Goal: Communication & Community: Answer question/provide support

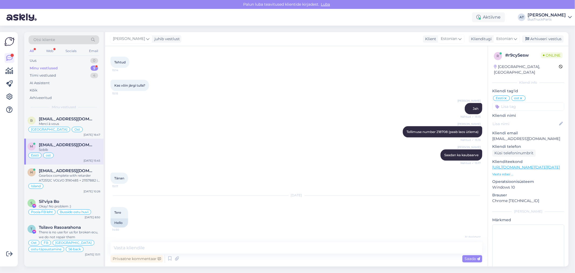
scroll to position [2952, 0]
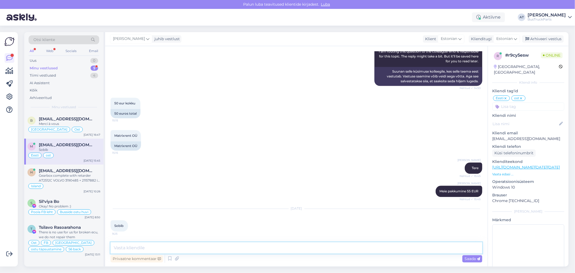
click at [405, 244] on textarea at bounding box center [297, 247] width 372 height 11
click at [408, 247] on textarea at bounding box center [297, 247] width 372 height 11
click at [265, 247] on textarea at bounding box center [297, 247] width 372 height 11
drag, startPoint x: 520, startPoint y: 132, endPoint x: 493, endPoint y: 132, distance: 26.7
click at [493, 136] on p "[EMAIL_ADDRESS][DOMAIN_NAME]" at bounding box center [529, 139] width 72 height 6
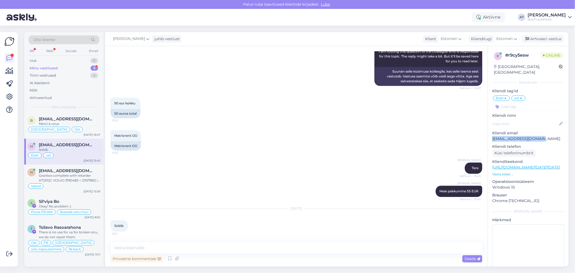
copy p "[EMAIL_ADDRESS][DOMAIN_NAME]"
click at [123, 146] on div "Matrixrent OÜ" at bounding box center [126, 145] width 30 height 9
copy div "Matrixrent"
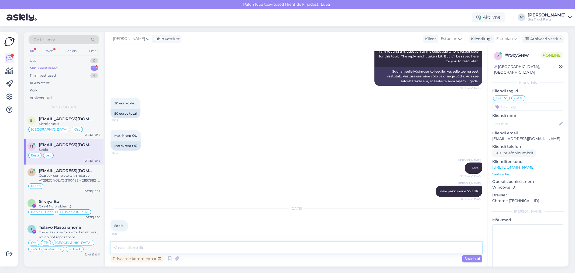
click at [300, 249] on textarea at bounding box center [297, 247] width 372 height 11
type textarea "Ettemaksuarve allpool"
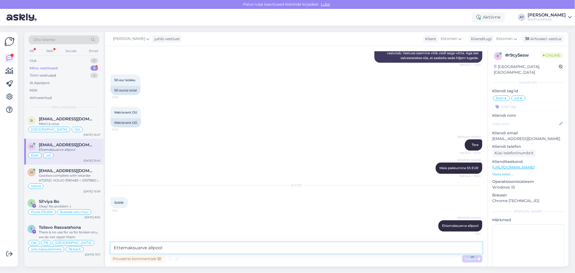
scroll to position [2976, 0]
click at [178, 256] on icon at bounding box center [177, 259] width 8 height 8
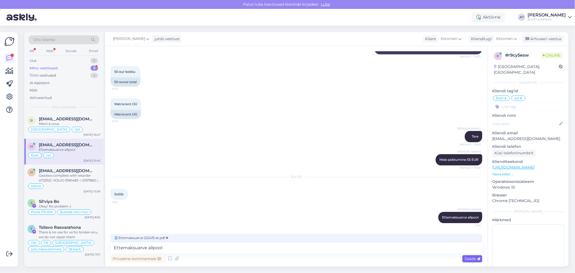
click at [476, 260] on span "Saada" at bounding box center [473, 258] width 16 height 5
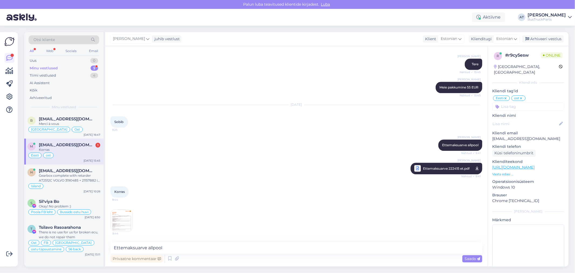
scroll to position [3056, 0]
click at [247, 247] on textarea "Ettemaksuarve allpool" at bounding box center [297, 247] width 372 height 11
type textarea "Tänan :)"
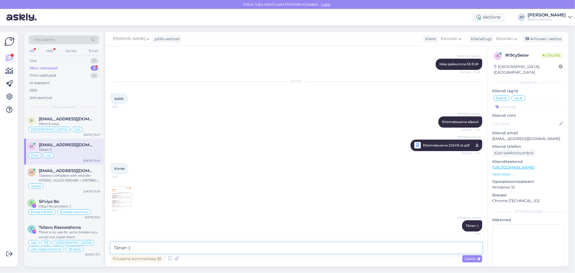
scroll to position [3079, 0]
click at [371, 250] on textarea "Tänan :)" at bounding box center [297, 247] width 372 height 11
paste textarea "Tellimus 222415"
type textarea "Loodan, et mäletate, kus ladu asub :) Tellimus 222415"
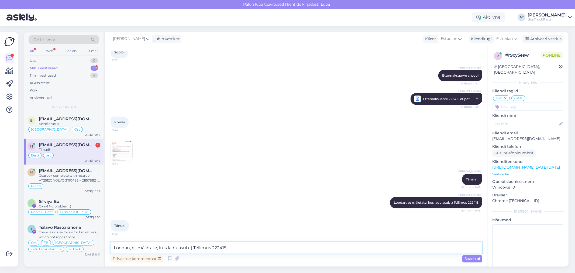
scroll to position [3126, 0]
click at [179, 247] on textarea "Loodan, et mäletate, kus ladu asub :) Tellimus 222415" at bounding box center [297, 247] width 372 height 11
click at [178, 258] on icon at bounding box center [177, 259] width 8 height 8
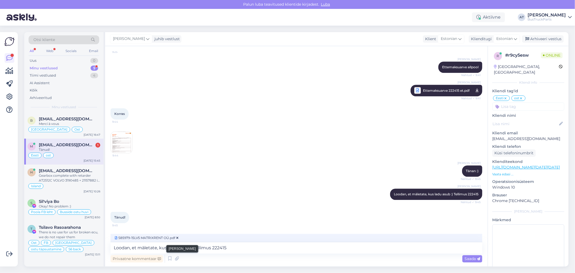
scroll to position [3131, 0]
click at [187, 248] on textarea "Loodan, et mäletate, kus ladu asub :) Tellimus 222415" at bounding box center [297, 247] width 372 height 11
type textarea "Arve ka :)"
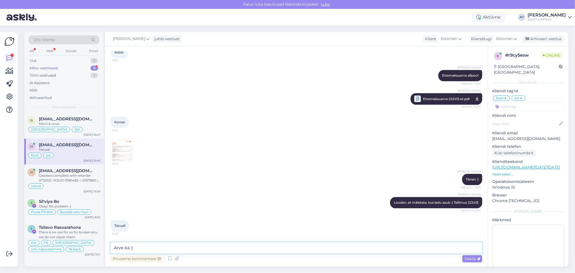
scroll to position [3173, 0]
